Goal: Task Accomplishment & Management: Manage account settings

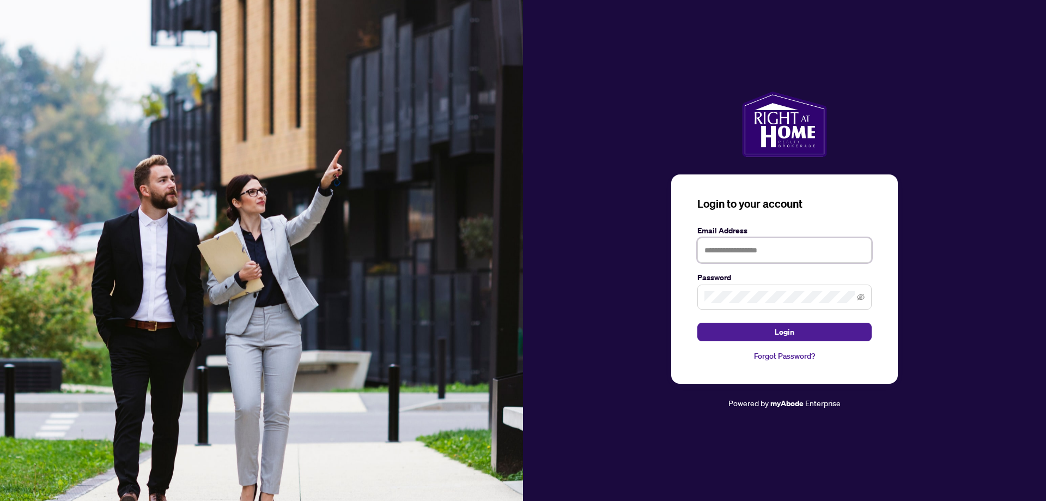
click at [738, 254] on input "text" at bounding box center [784, 250] width 174 height 25
type input "**********"
click at [767, 330] on button "Login" at bounding box center [784, 332] width 174 height 19
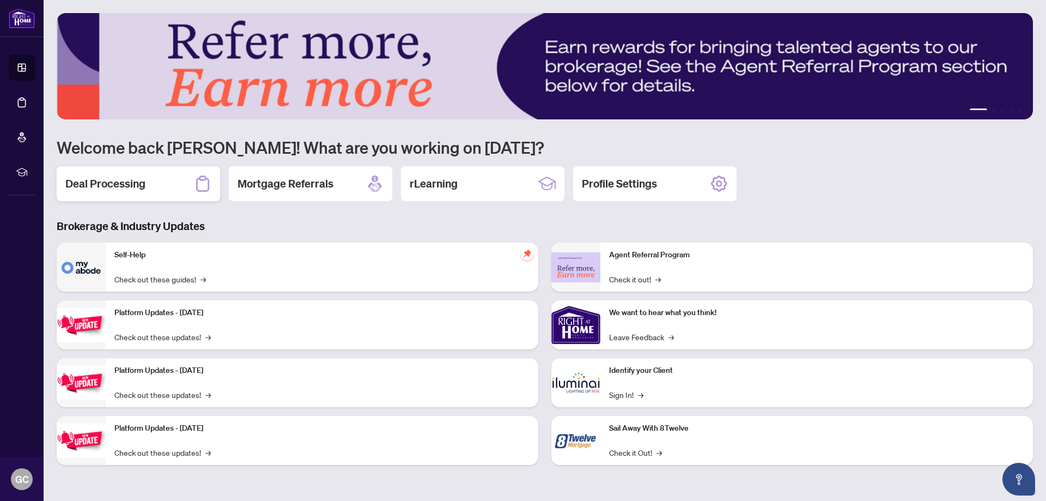
click at [131, 179] on h2 "Deal Processing" at bounding box center [105, 183] width 80 height 15
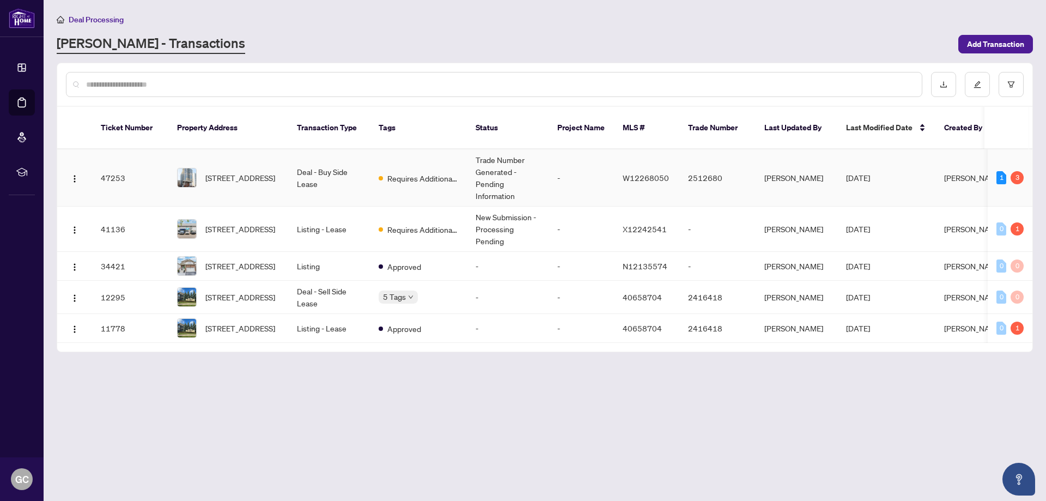
click at [493, 155] on td "Trade Number Generated - Pending Information" at bounding box center [508, 177] width 82 height 57
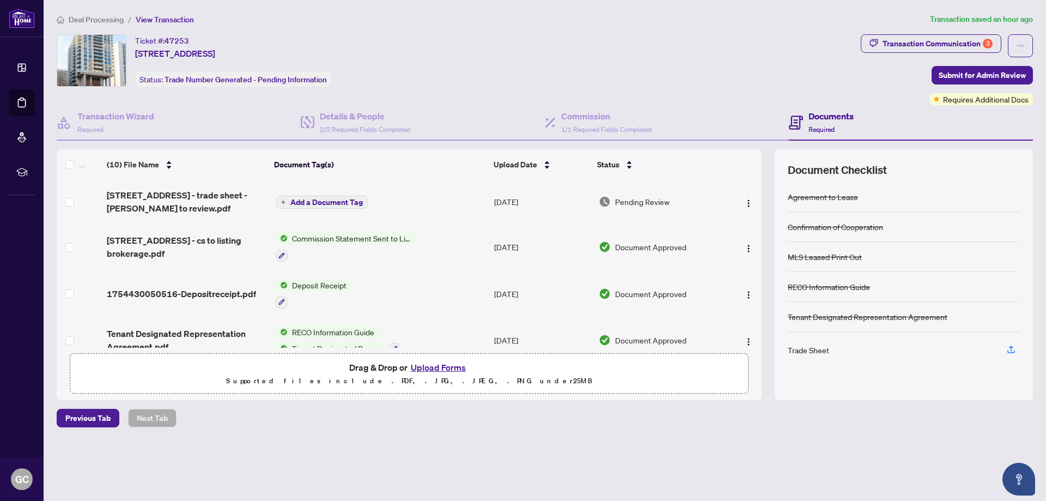
click at [373, 234] on span "Commission Statement Sent to Listing Brokerage" at bounding box center [352, 238] width 129 height 12
click at [358, 289] on span "Commission Statement Sent to Listing Brokerage" at bounding box center [351, 297] width 162 height 24
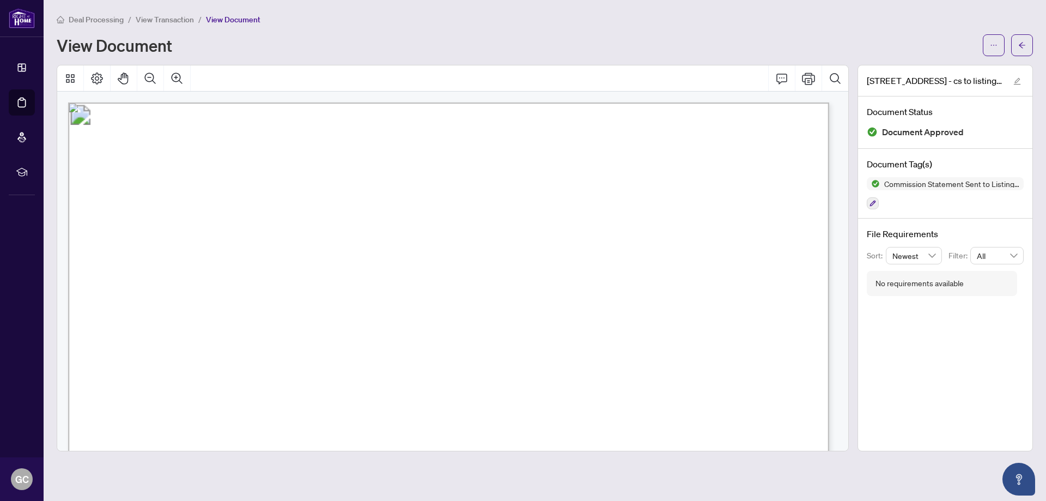
scroll to position [163, 0]
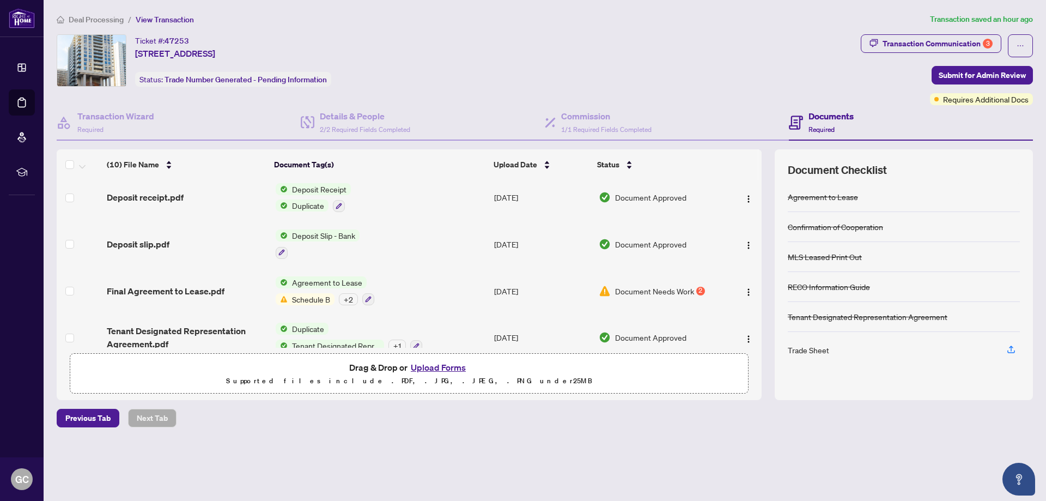
scroll to position [293, 0]
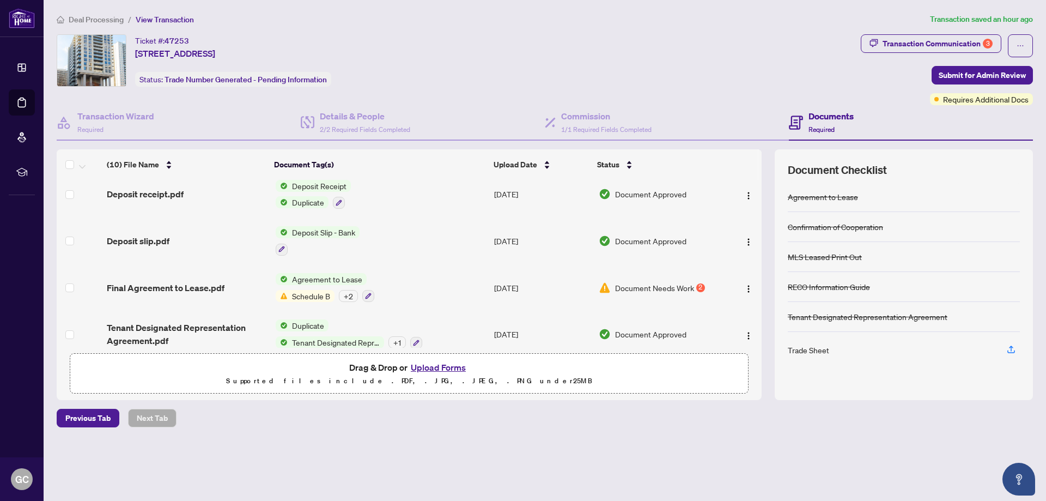
scroll to position [293, 0]
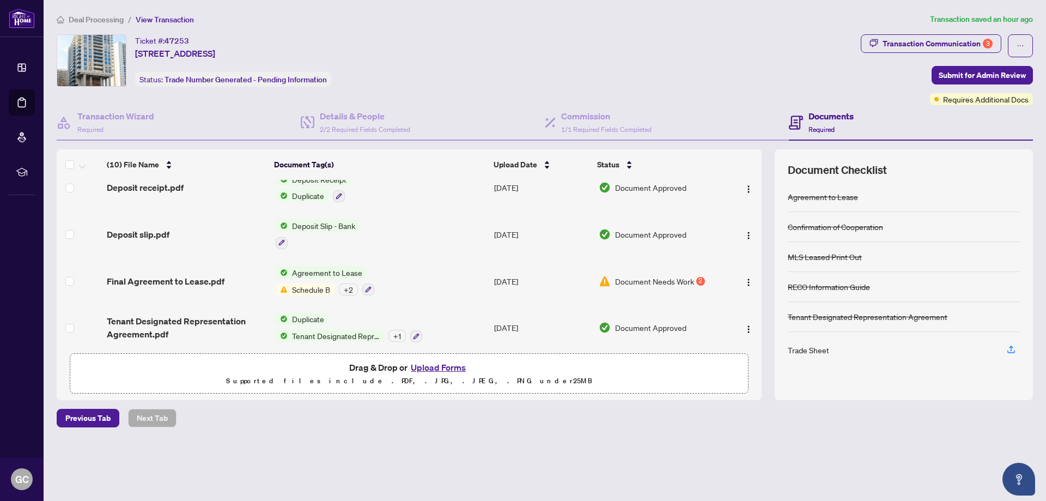
click at [314, 283] on span "Schedule B" at bounding box center [311, 289] width 47 height 12
click at [801, 350] on div "Trade Sheet" at bounding box center [808, 350] width 41 height 12
click at [1013, 346] on icon "button" at bounding box center [1011, 349] width 10 height 10
click at [813, 112] on h4 "Documents" at bounding box center [830, 116] width 45 height 13
click at [340, 283] on div "+ 2" at bounding box center [348, 289] width 19 height 12
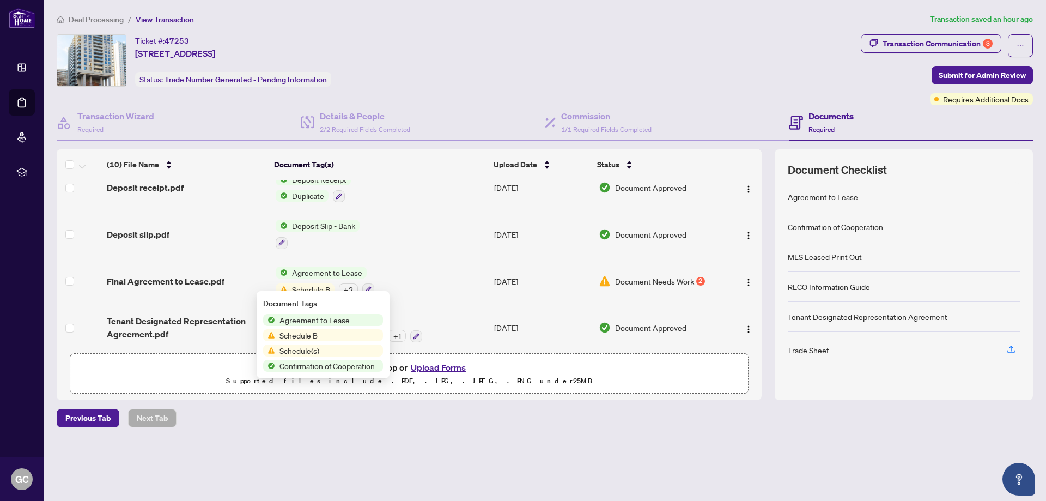
click at [298, 336] on span "Schedule B" at bounding box center [298, 335] width 47 height 12
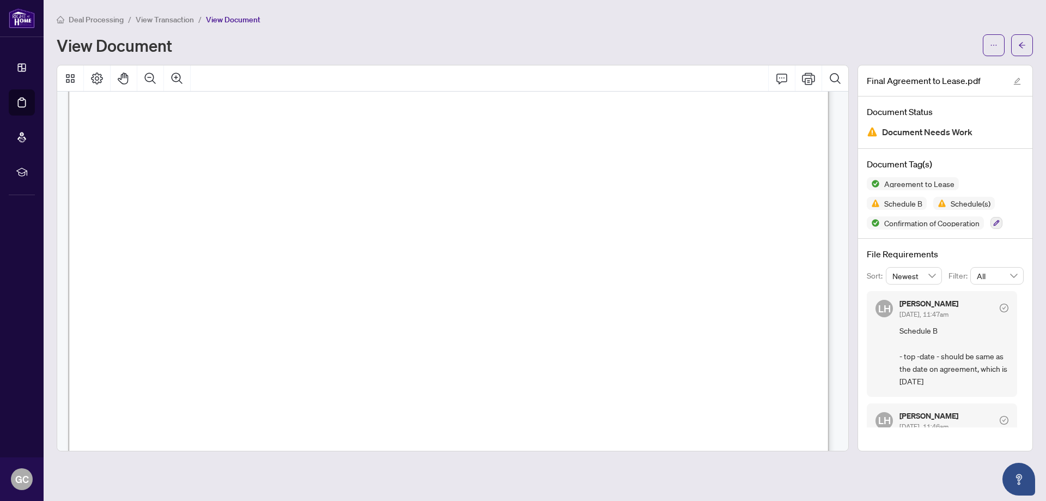
scroll to position [80, 0]
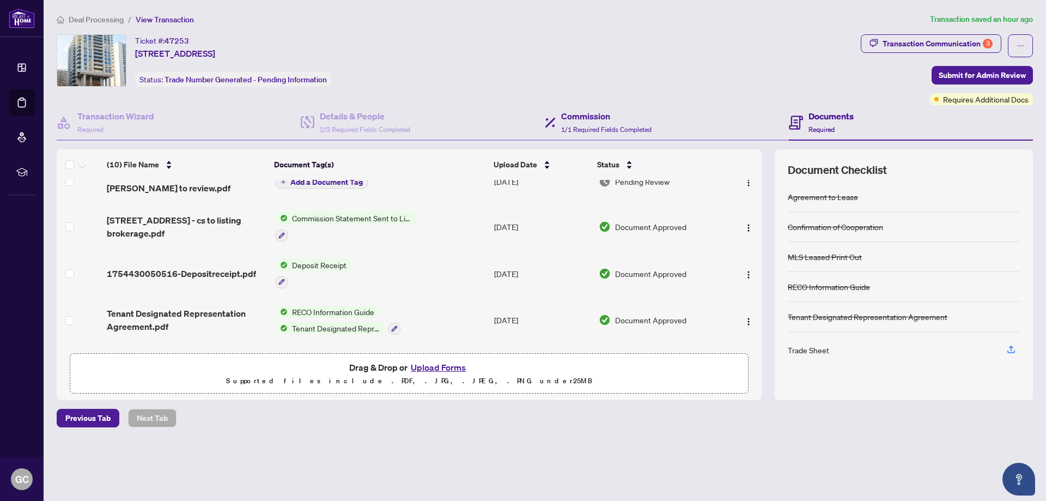
scroll to position [54, 0]
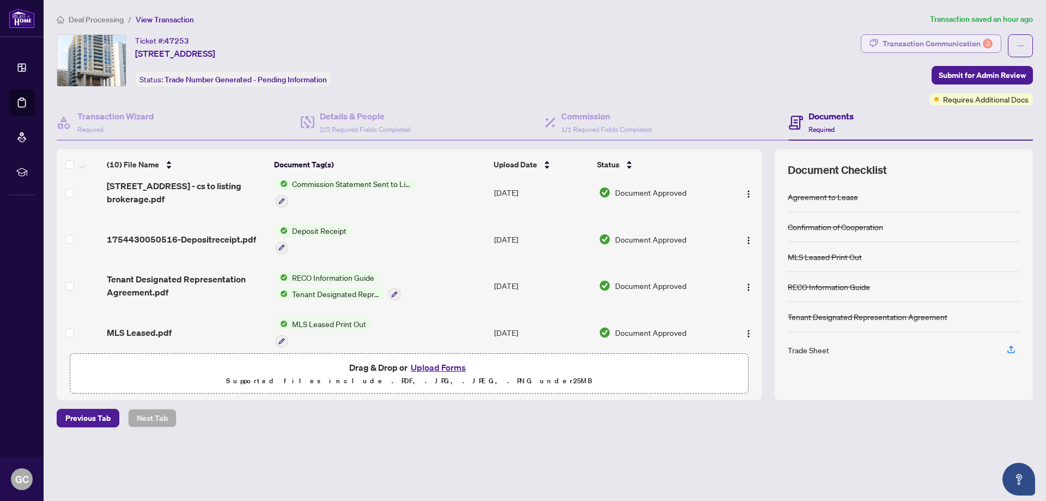
click at [910, 48] on div "Transaction Communication 3" at bounding box center [938, 43] width 110 height 17
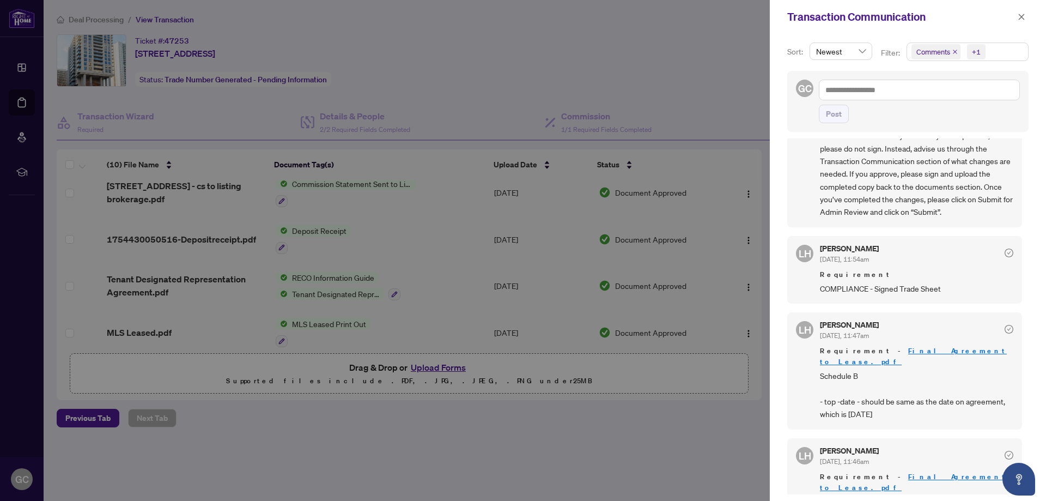
scroll to position [57, 0]
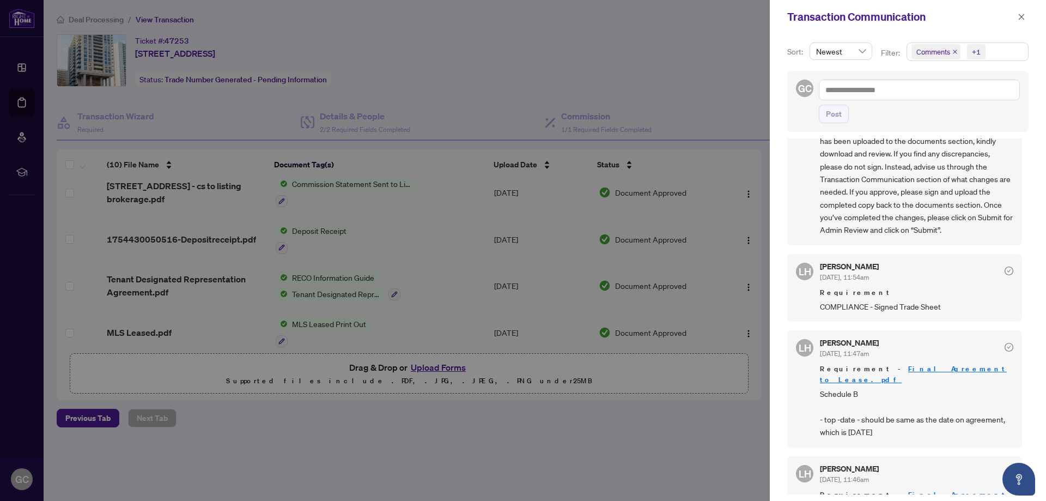
click at [1005, 273] on icon "check-circle" at bounding box center [1009, 270] width 9 height 9
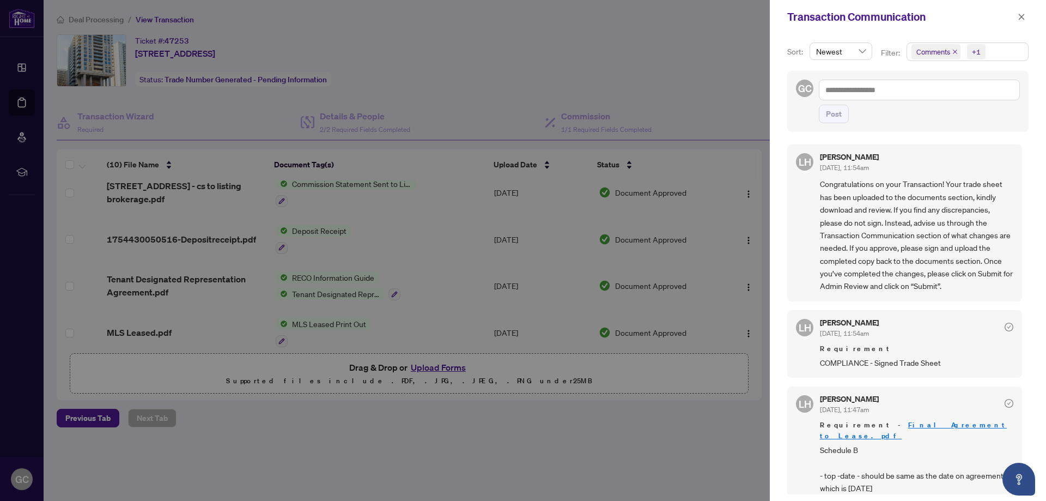
scroll to position [0, 0]
click at [561, 93] on div at bounding box center [523, 250] width 1046 height 501
click at [856, 48] on span "Newest" at bounding box center [841, 51] width 50 height 16
click at [870, 29] on div "Transaction Communication" at bounding box center [908, 17] width 276 height 34
click at [1021, 17] on icon "close" at bounding box center [1022, 17] width 6 height 6
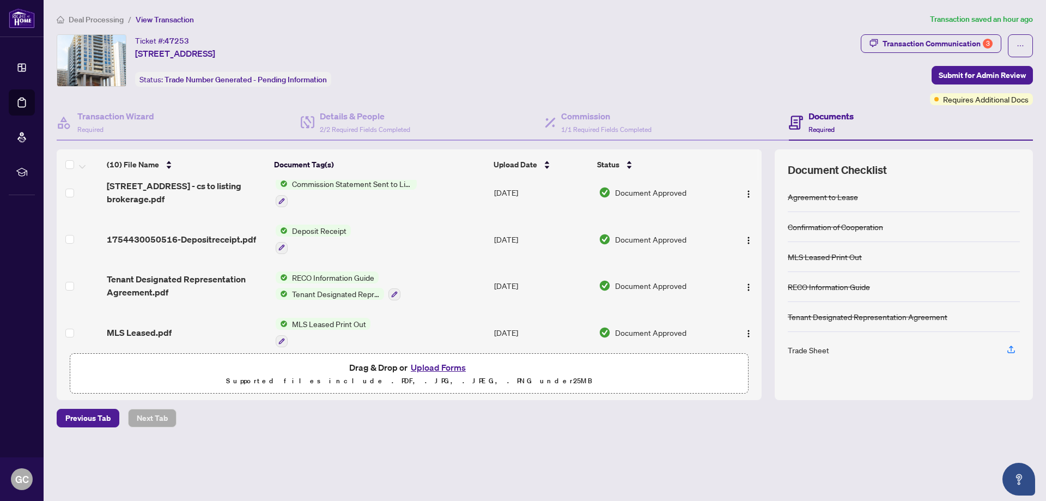
click at [825, 122] on div "Documents Required" at bounding box center [830, 123] width 45 height 26
click at [825, 117] on h4 "Documents" at bounding box center [830, 116] width 45 height 13
click at [829, 123] on div "Documents Required" at bounding box center [830, 123] width 45 height 26
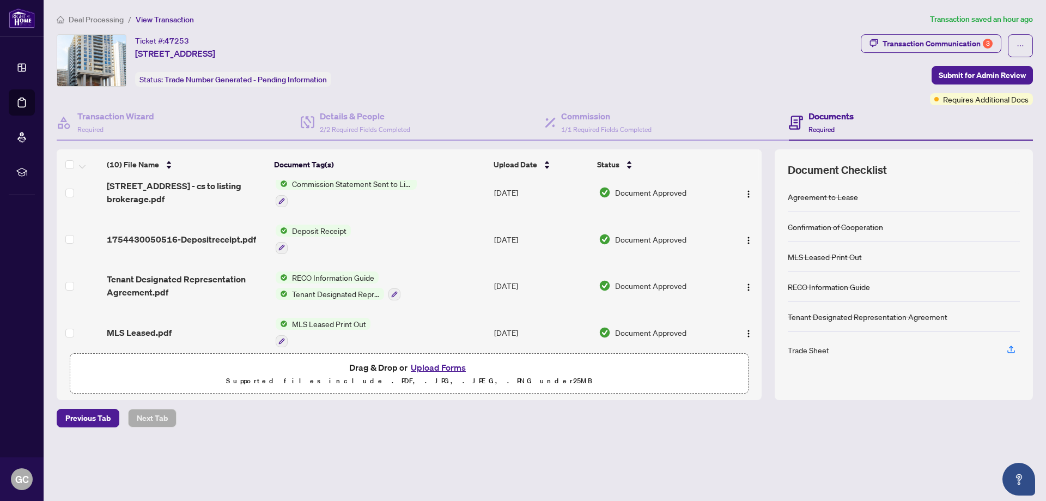
click at [828, 121] on h4 "Documents" at bounding box center [830, 116] width 45 height 13
click at [799, 121] on icon at bounding box center [796, 122] width 14 height 14
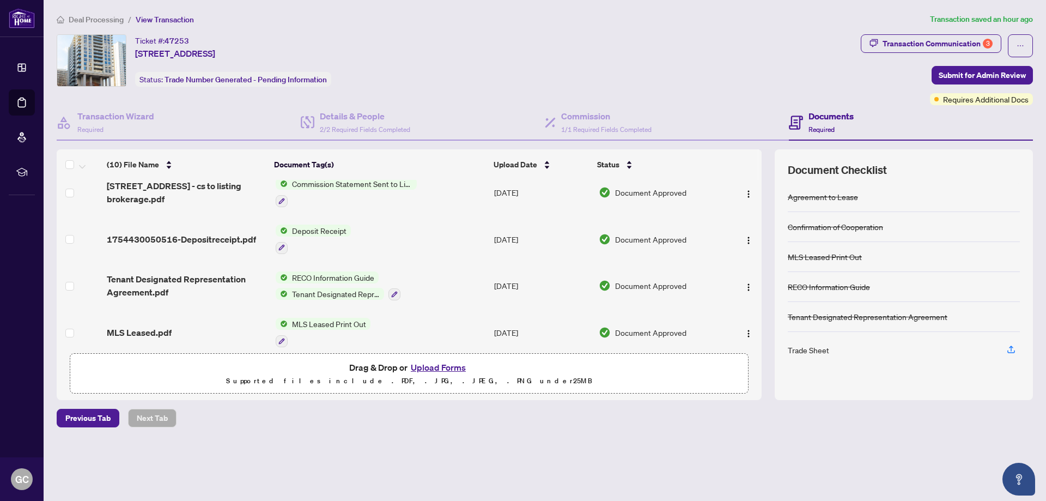
click at [799, 121] on icon at bounding box center [796, 122] width 14 height 14
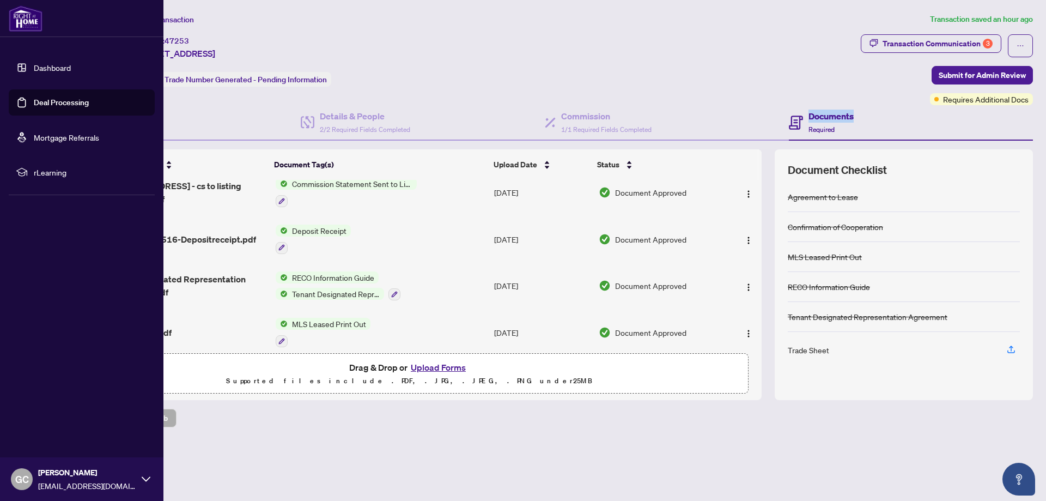
click at [39, 69] on link "Dashboard" at bounding box center [52, 68] width 37 height 10
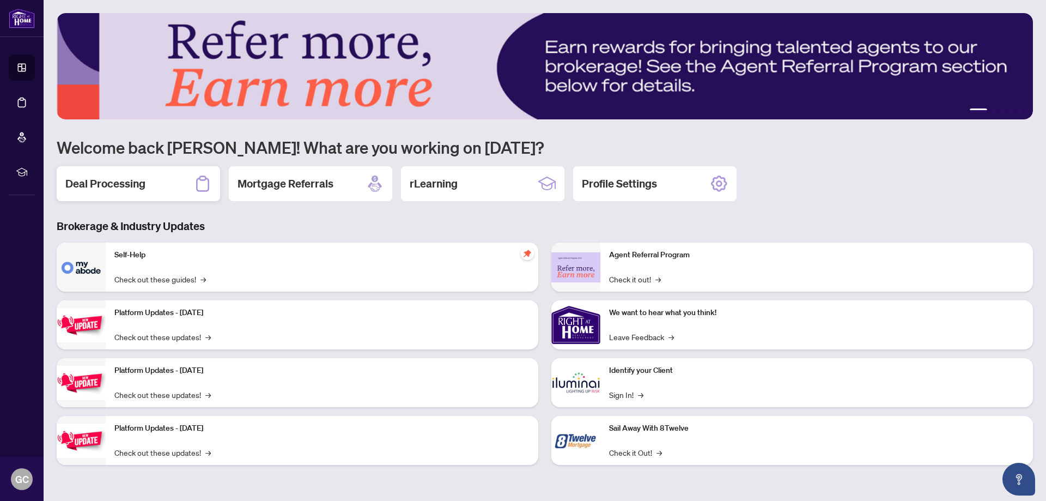
click at [136, 182] on h2 "Deal Processing" at bounding box center [105, 183] width 80 height 15
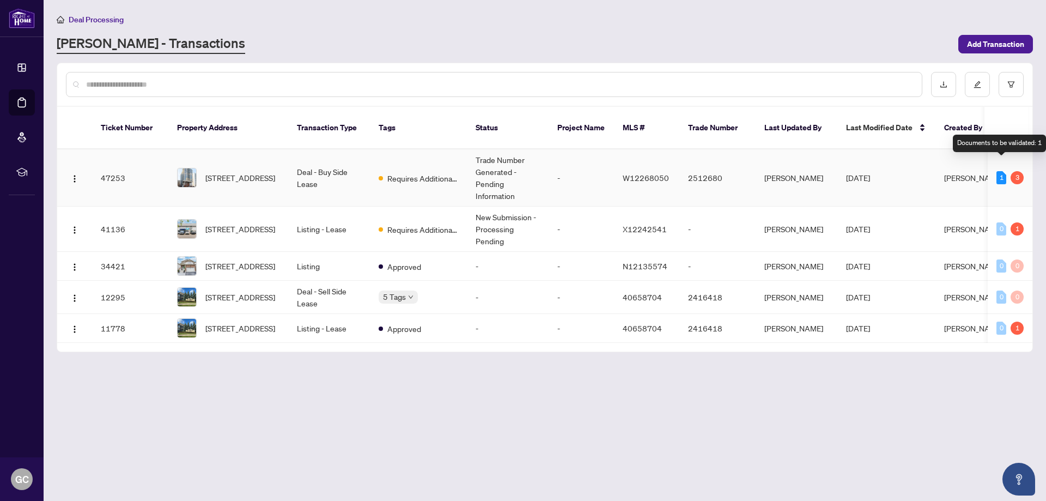
click at [999, 171] on div "1" at bounding box center [1001, 177] width 10 height 13
click at [1001, 171] on div "1" at bounding box center [1001, 177] width 10 height 13
click at [1013, 171] on div "3" at bounding box center [1017, 177] width 13 height 13
click at [981, 173] on span "[PERSON_NAME]" at bounding box center [973, 178] width 59 height 10
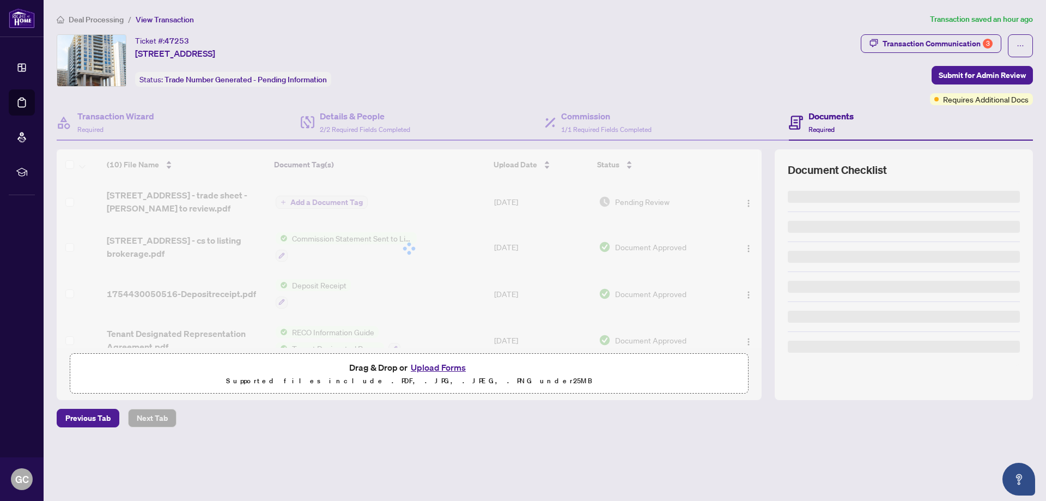
click at [831, 118] on h4 "Documents" at bounding box center [830, 116] width 45 height 13
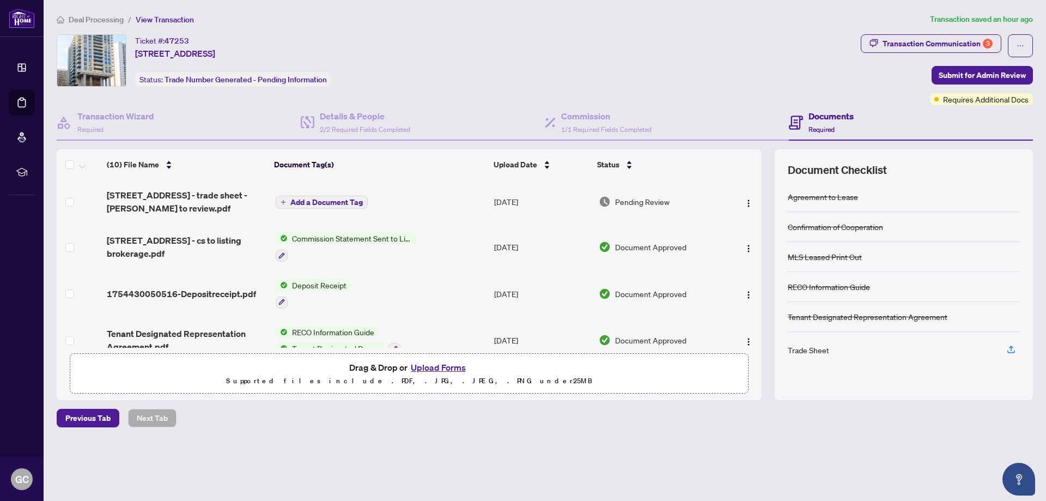
click at [831, 118] on h4 "Documents" at bounding box center [830, 116] width 45 height 13
click at [1007, 349] on icon "button" at bounding box center [1011, 349] width 10 height 10
click at [1022, 42] on icon "ellipsis" at bounding box center [1021, 46] width 8 height 8
click at [988, 88] on span "Document Archive" at bounding box center [982, 87] width 83 height 12
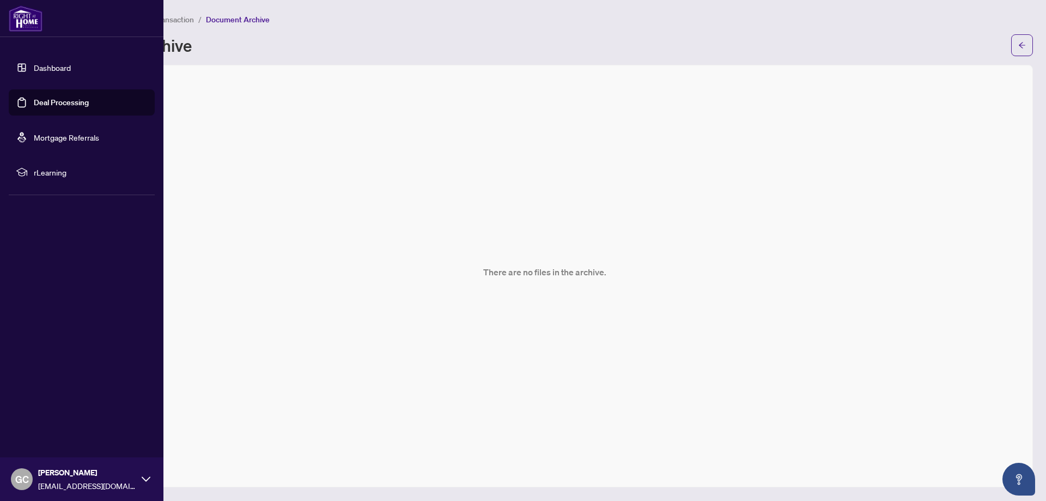
click at [50, 99] on link "Deal Processing" at bounding box center [61, 103] width 55 height 10
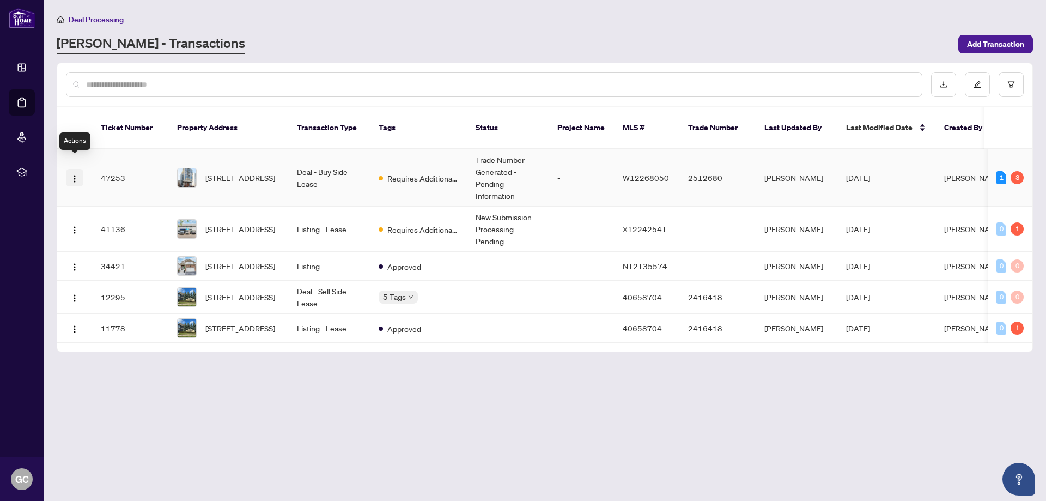
click at [82, 171] on button "button" at bounding box center [74, 177] width 17 height 17
click at [112, 163] on td "47253" at bounding box center [130, 177] width 76 height 57
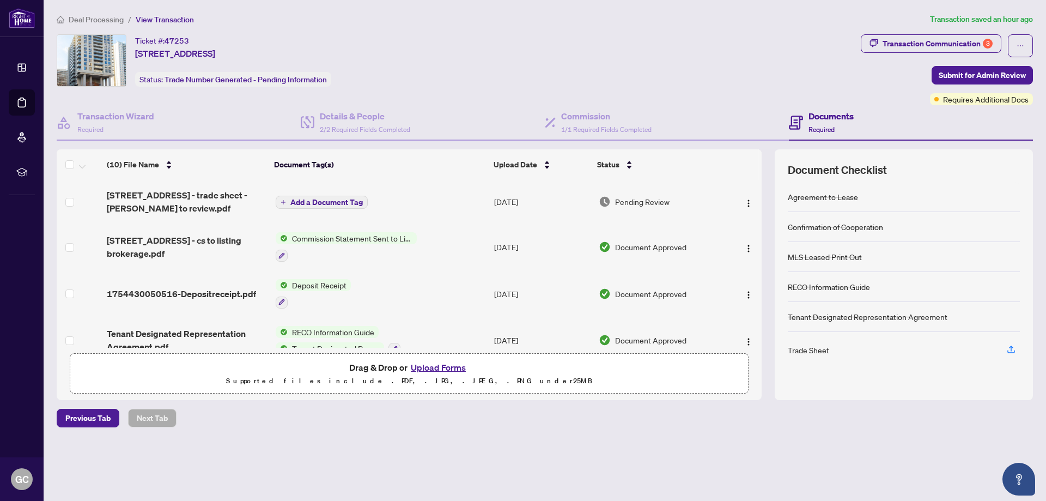
click at [615, 202] on span "Pending Review" at bounding box center [642, 202] width 54 height 12
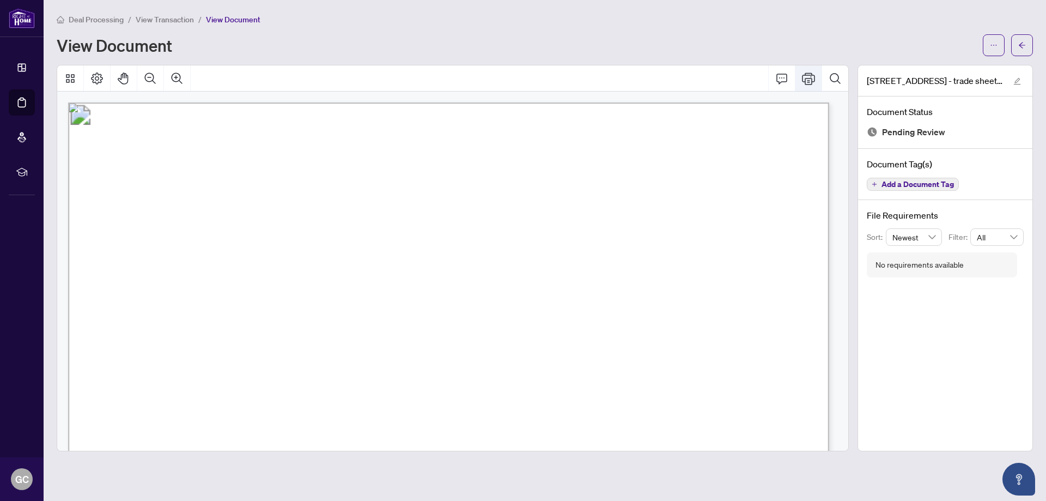
click at [811, 83] on icon "Print" at bounding box center [808, 78] width 13 height 12
